Goal: Find specific page/section: Find specific page/section

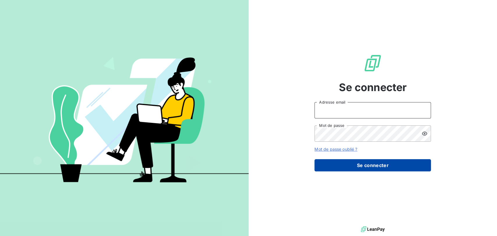
type input "[PERSON_NAME][EMAIL_ADDRESS][DOMAIN_NAME]"
click at [352, 169] on button "Se connecter" at bounding box center [373, 165] width 116 height 12
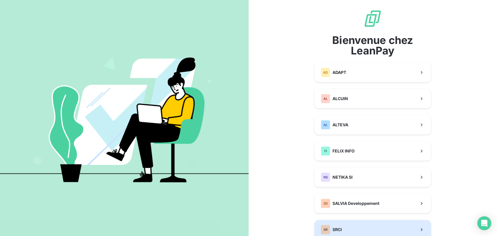
click at [360, 230] on button "SR SRCI" at bounding box center [373, 229] width 116 height 19
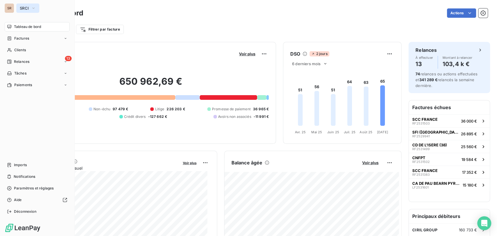
click at [36, 10] on icon "button" at bounding box center [33, 8] width 5 height 6
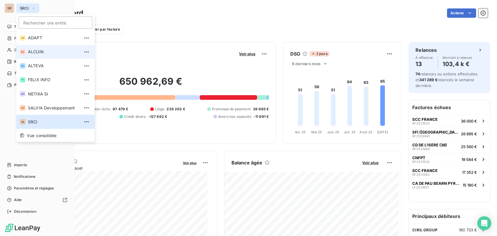
click at [37, 48] on li "AL ALCUIN" at bounding box center [55, 52] width 78 height 14
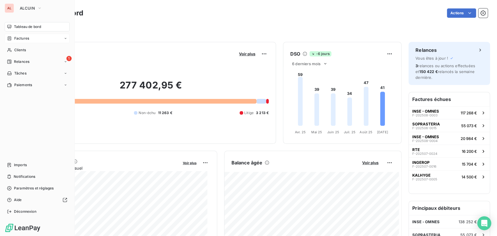
click at [24, 39] on span "Factures" at bounding box center [21, 38] width 15 height 5
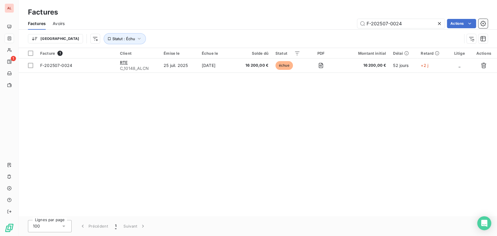
type input "F-202507-0024"
